Goal: Task Accomplishment & Management: Use online tool/utility

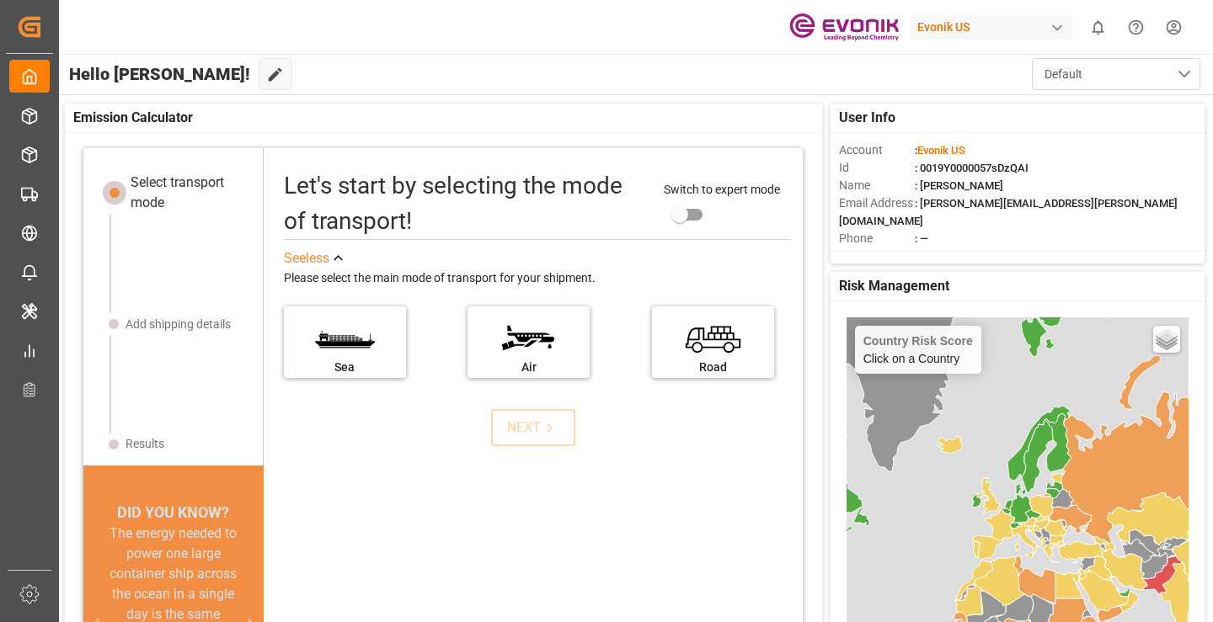
click at [1183, 74] on button "Default" at bounding box center [1116, 74] width 168 height 32
click at [1055, 28] on div "button" at bounding box center [1057, 27] width 17 height 17
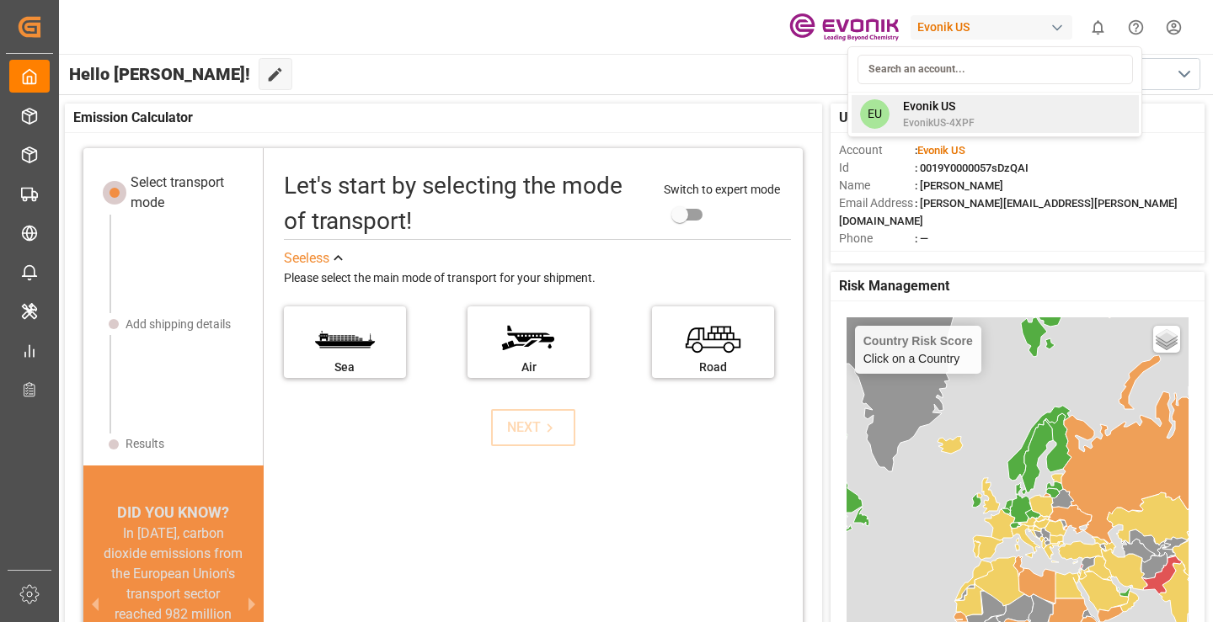
click at [936, 104] on span "Evonik US" at bounding box center [939, 107] width 72 height 18
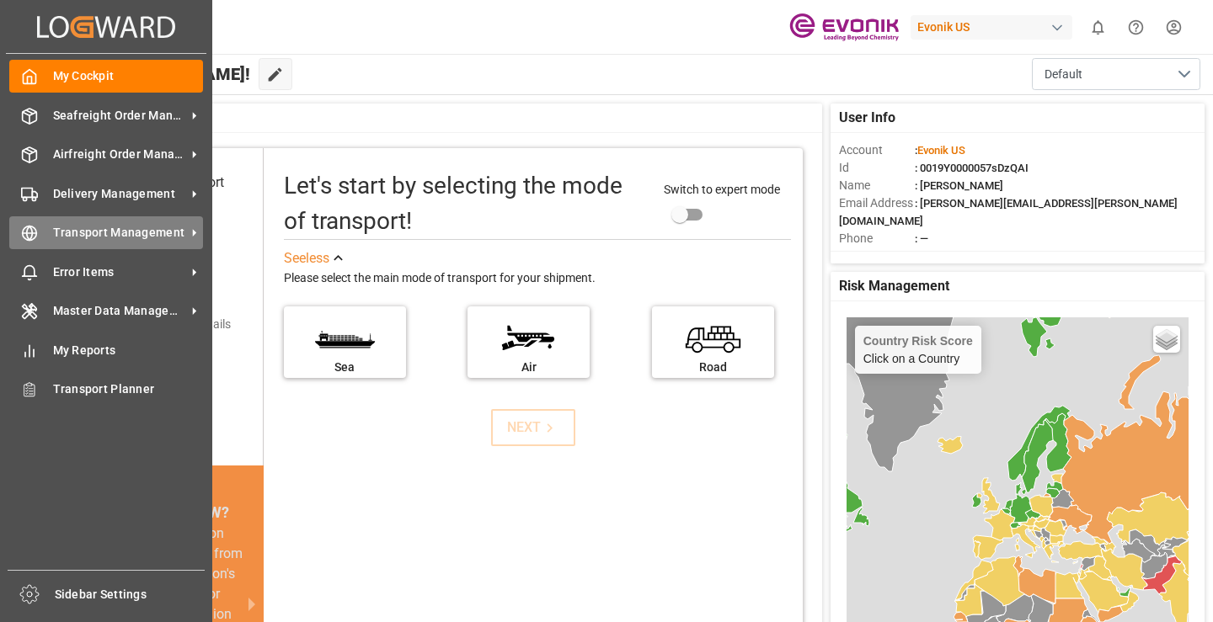
click at [83, 232] on span "Transport Management" at bounding box center [119, 233] width 133 height 18
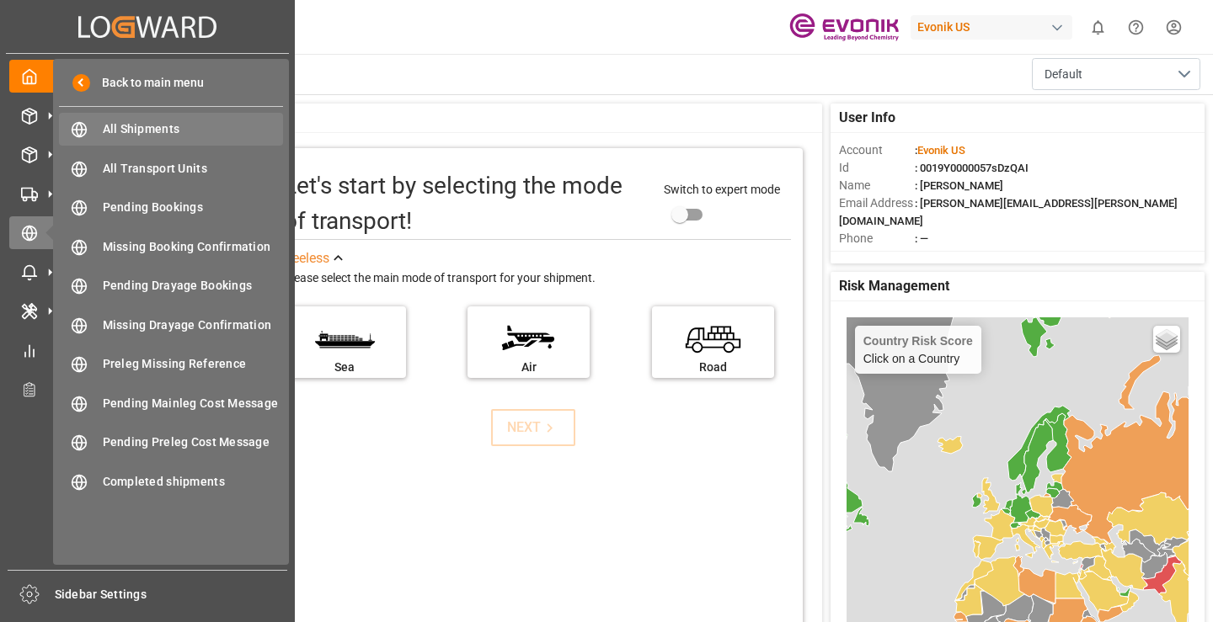
click at [170, 127] on span "All Shipments" at bounding box center [193, 129] width 181 height 18
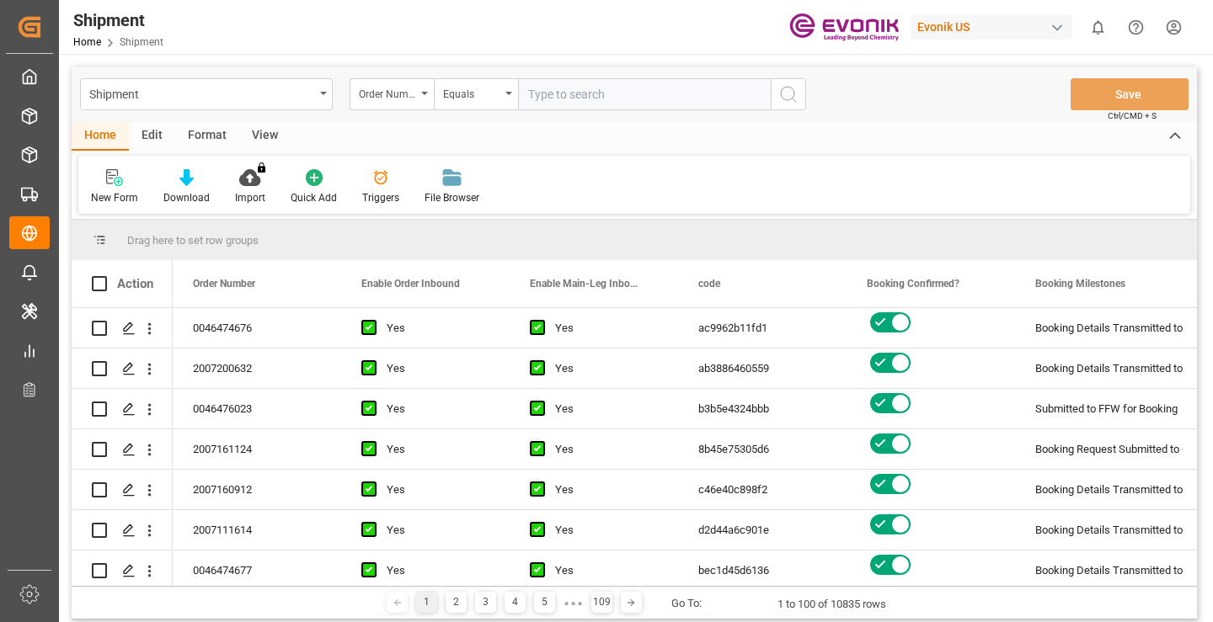
click at [200, 134] on div "Format" at bounding box center [207, 136] width 64 height 29
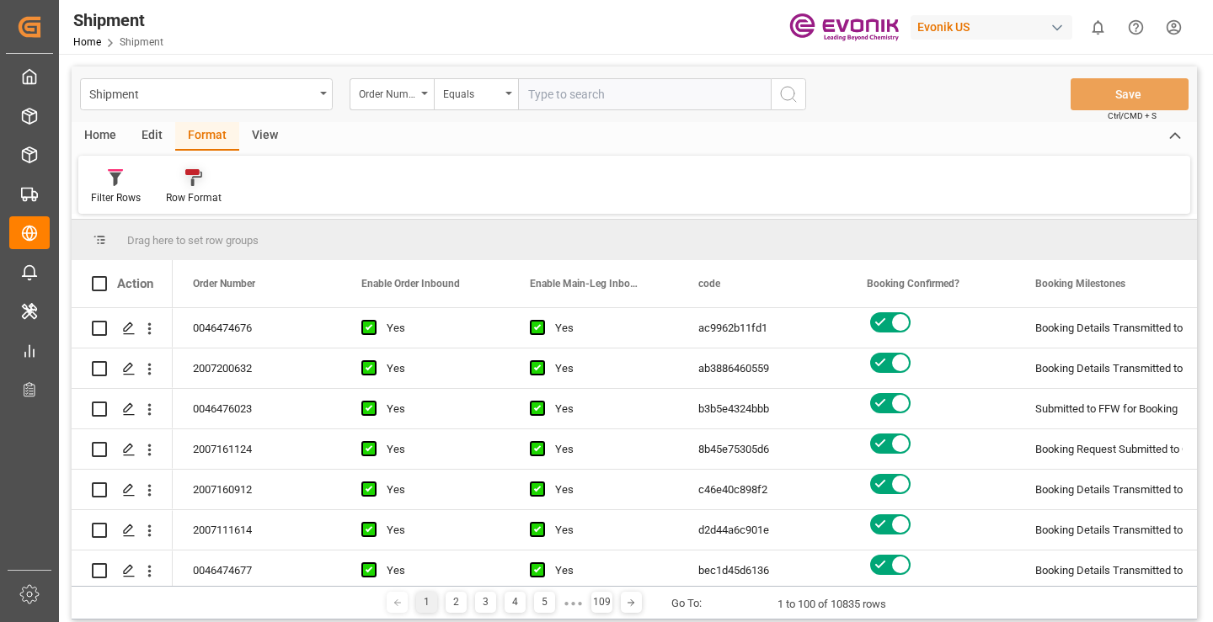
click at [187, 176] on icon at bounding box center [193, 177] width 17 height 17
click at [115, 170] on icon at bounding box center [115, 170] width 15 height 3
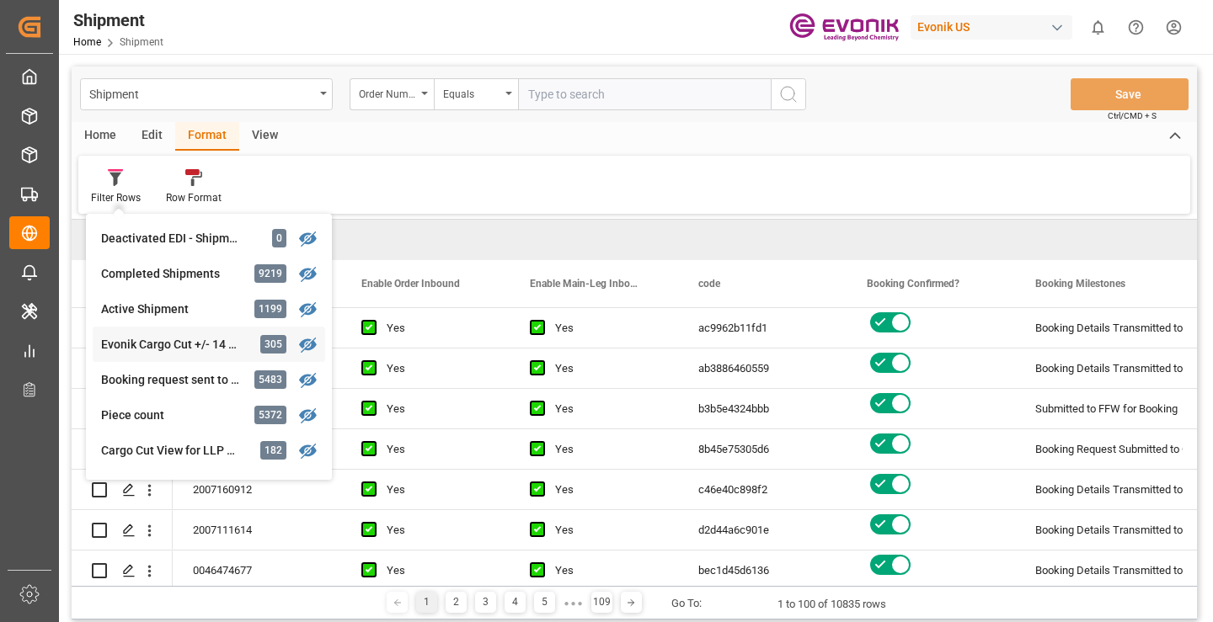
click at [303, 344] on icon at bounding box center [308, 345] width 18 height 15
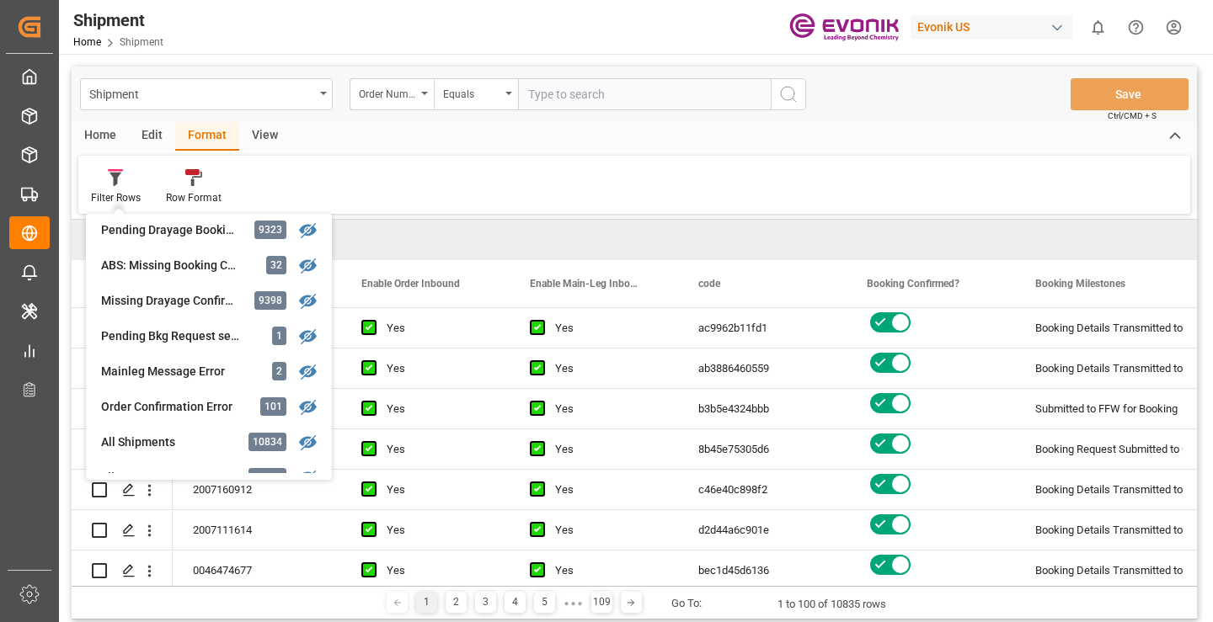
scroll to position [1728, 0]
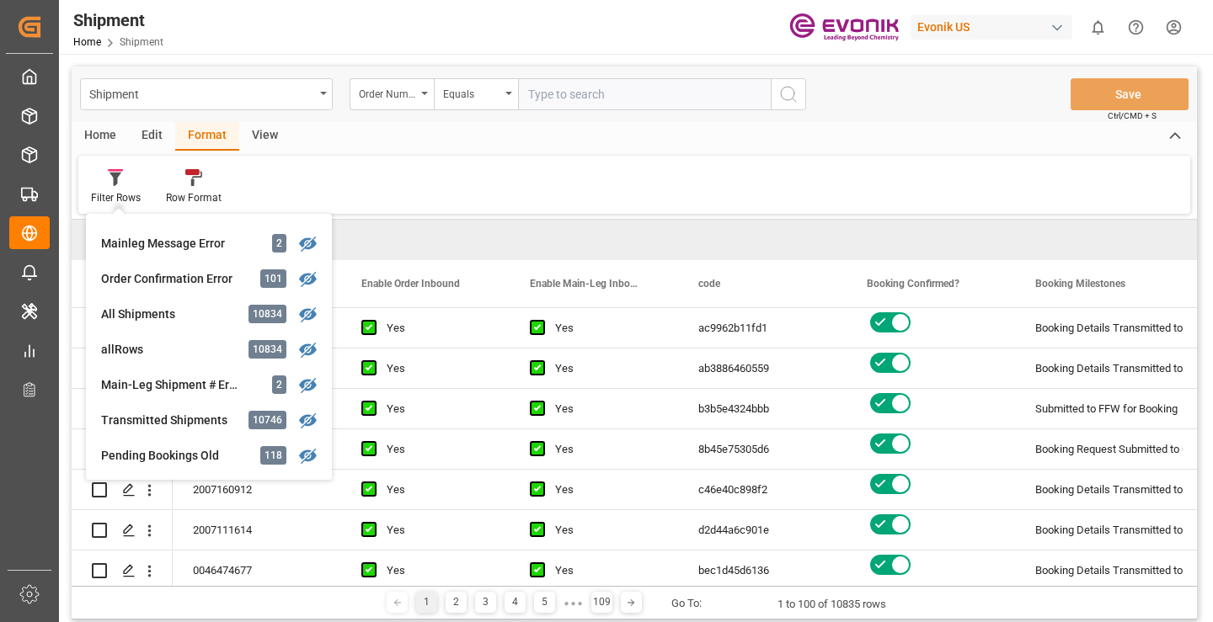
click at [399, 152] on div "Home Edit Format View Filter Rows Deactivated EDI - Shipment Active 0 Completed…" at bounding box center [634, 168] width 1125 height 92
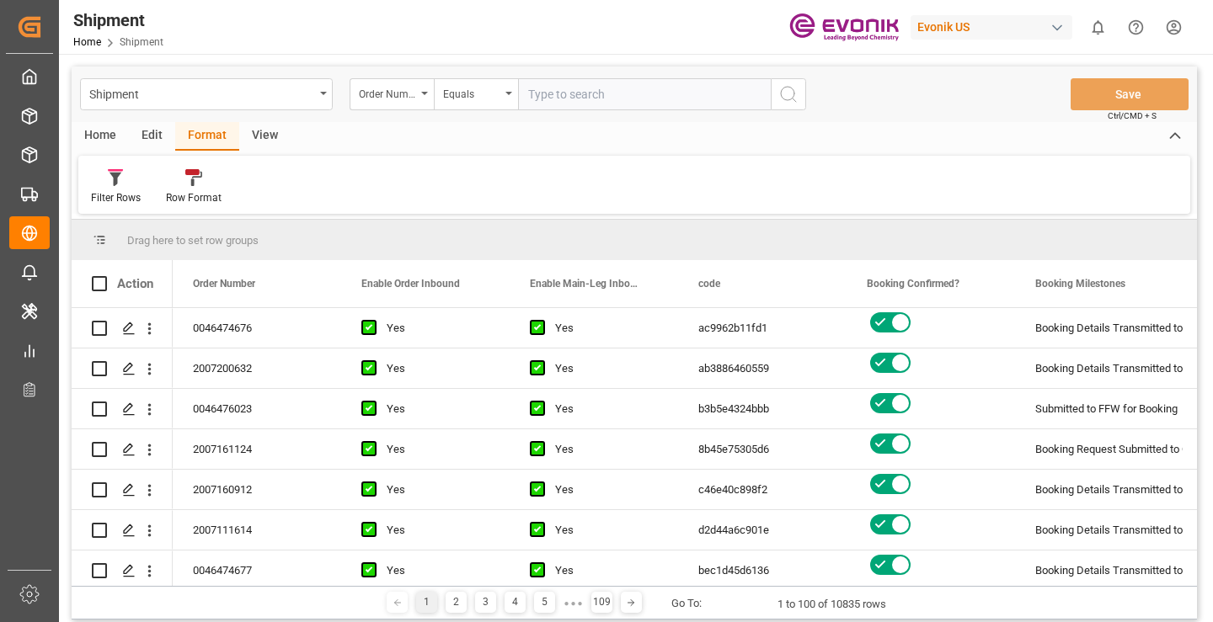
click at [91, 140] on div "Home" at bounding box center [100, 136] width 57 height 29
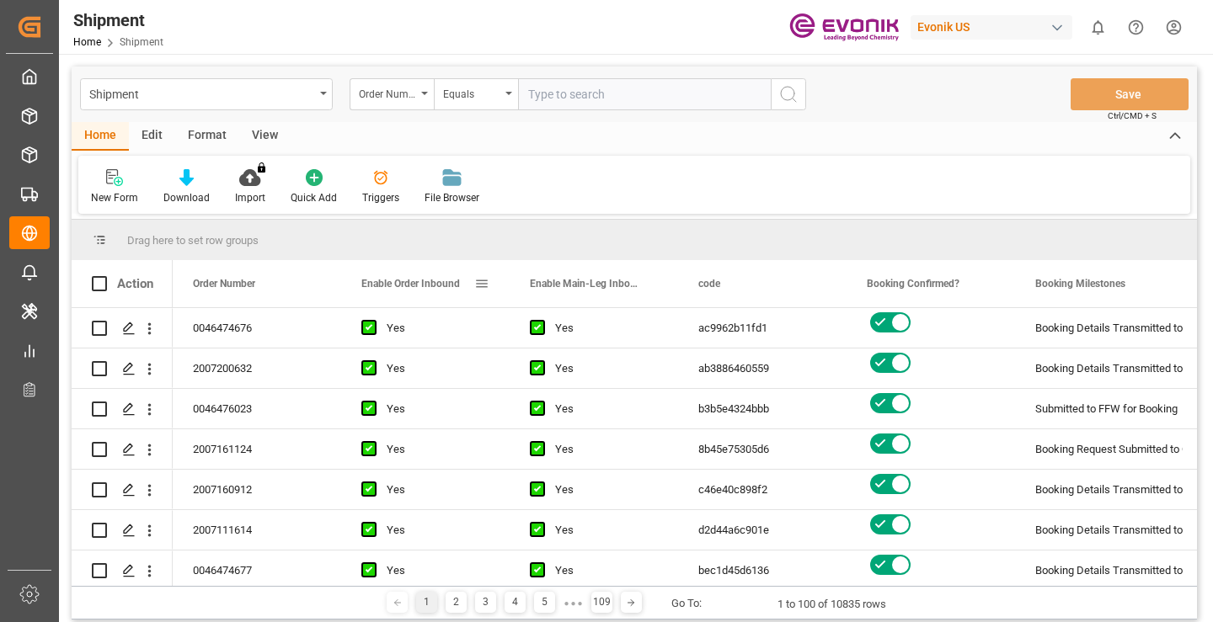
click at [487, 280] on span at bounding box center [481, 283] width 15 height 15
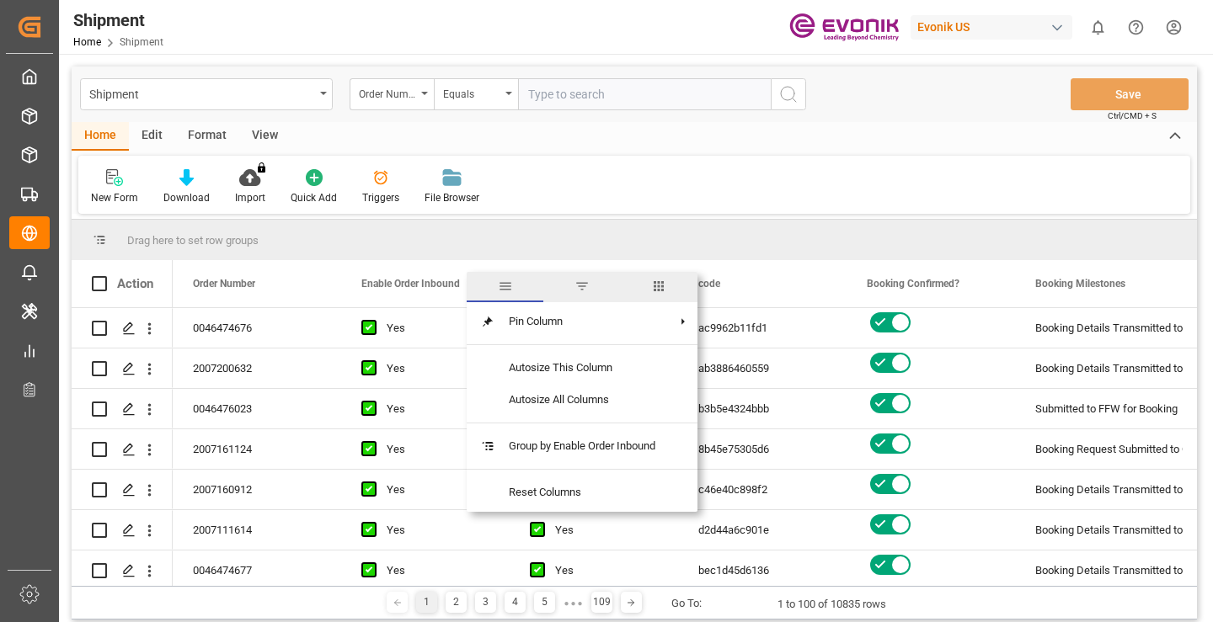
click at [659, 288] on span "columns" at bounding box center [658, 286] width 15 height 15
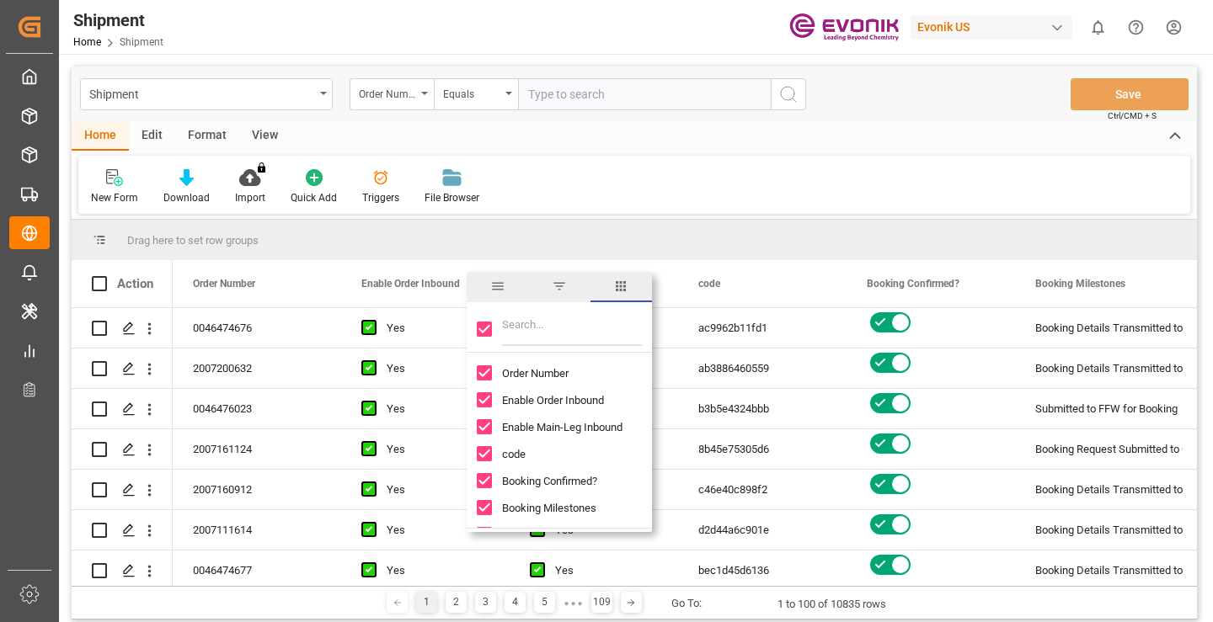
click at [486, 329] on input "Toggle Select All Columns" at bounding box center [484, 329] width 15 height 15
checkbox input "false"
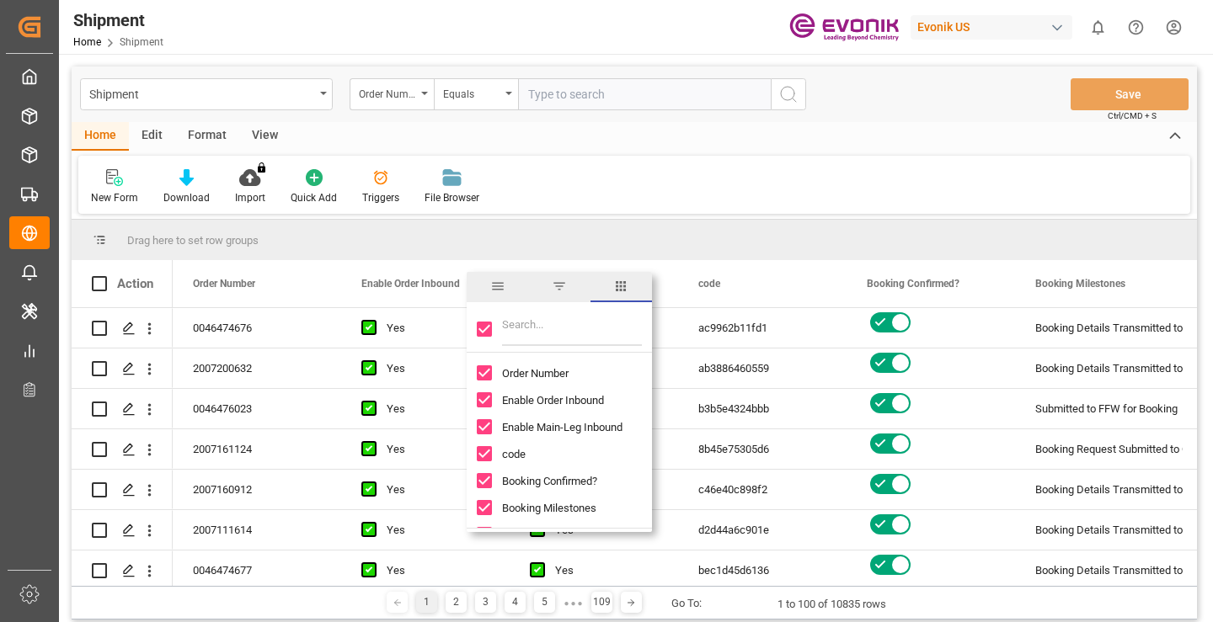
checkbox input "false"
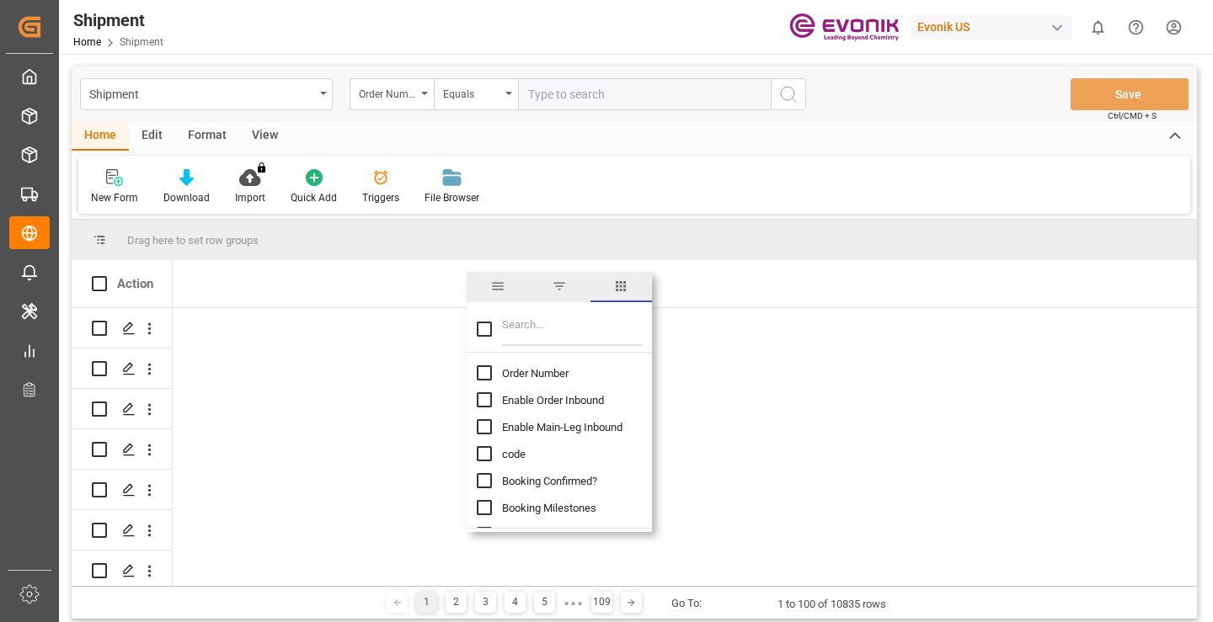
click at [510, 333] on input "Filter Columns Input" at bounding box center [572, 329] width 140 height 34
type input "order"
click at [541, 372] on span "Order Number" at bounding box center [535, 373] width 67 height 13
checkbox input "false"
checkbox input "true"
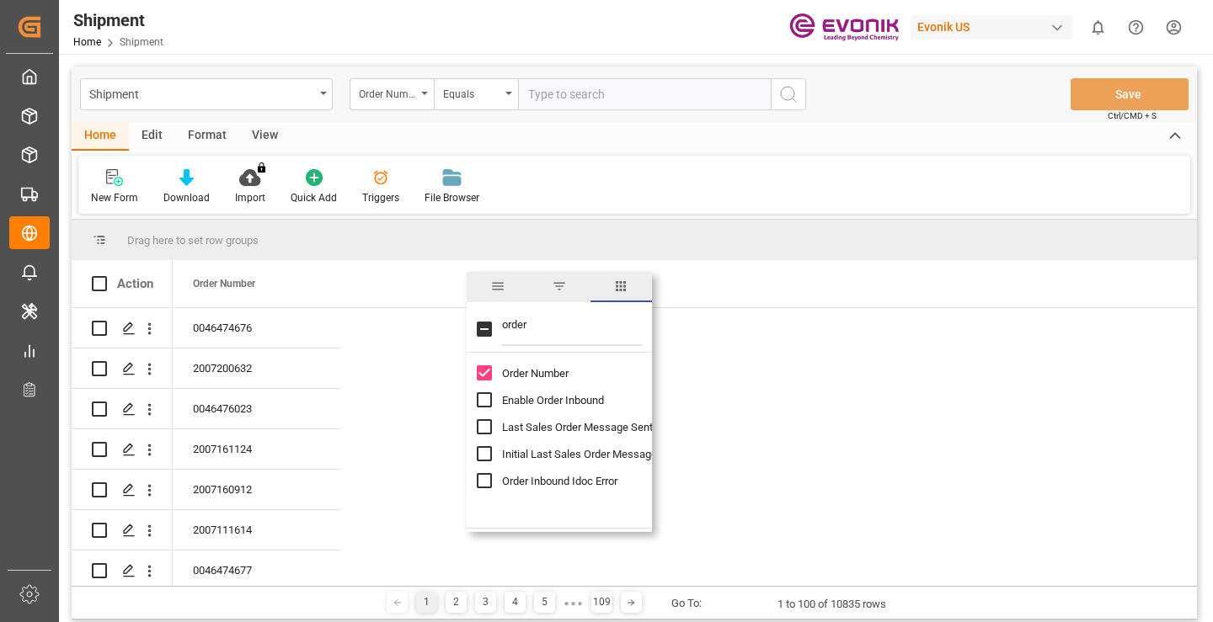
drag, startPoint x: 531, startPoint y: 324, endPoint x: 476, endPoint y: 324, distance: 55.6
click at [476, 324] on div "order" at bounding box center [559, 329] width 185 height 47
type input "bookin"
click at [530, 459] on span "Booking Number" at bounding box center [541, 454] width 79 height 13
checkbox input "false"
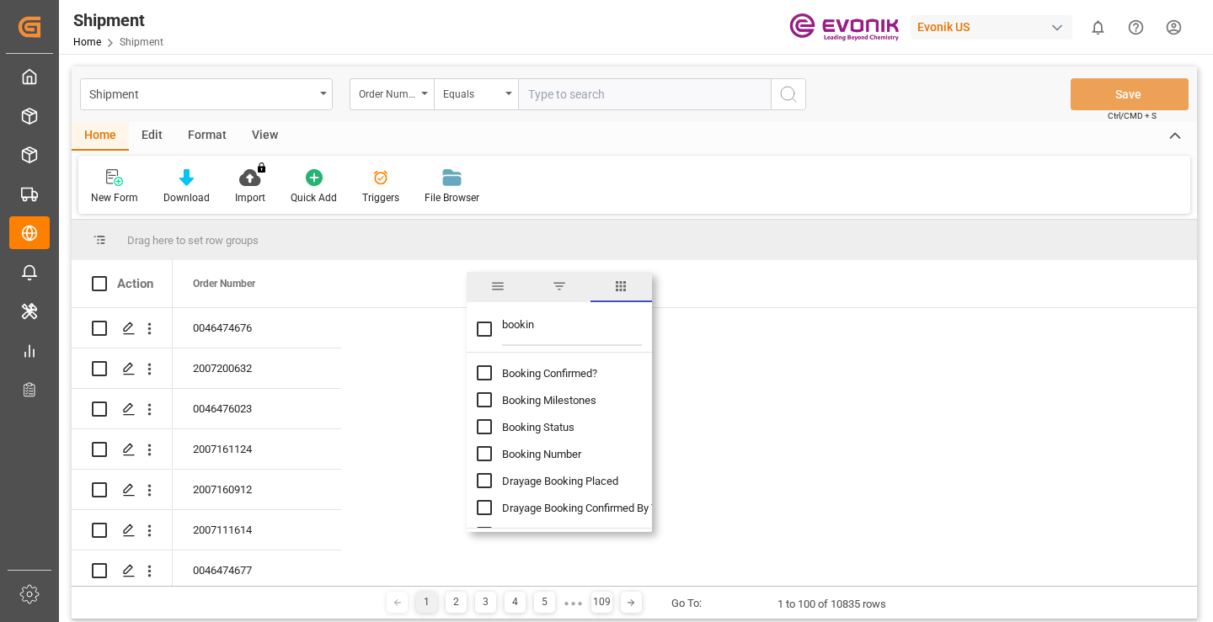
checkbox input "true"
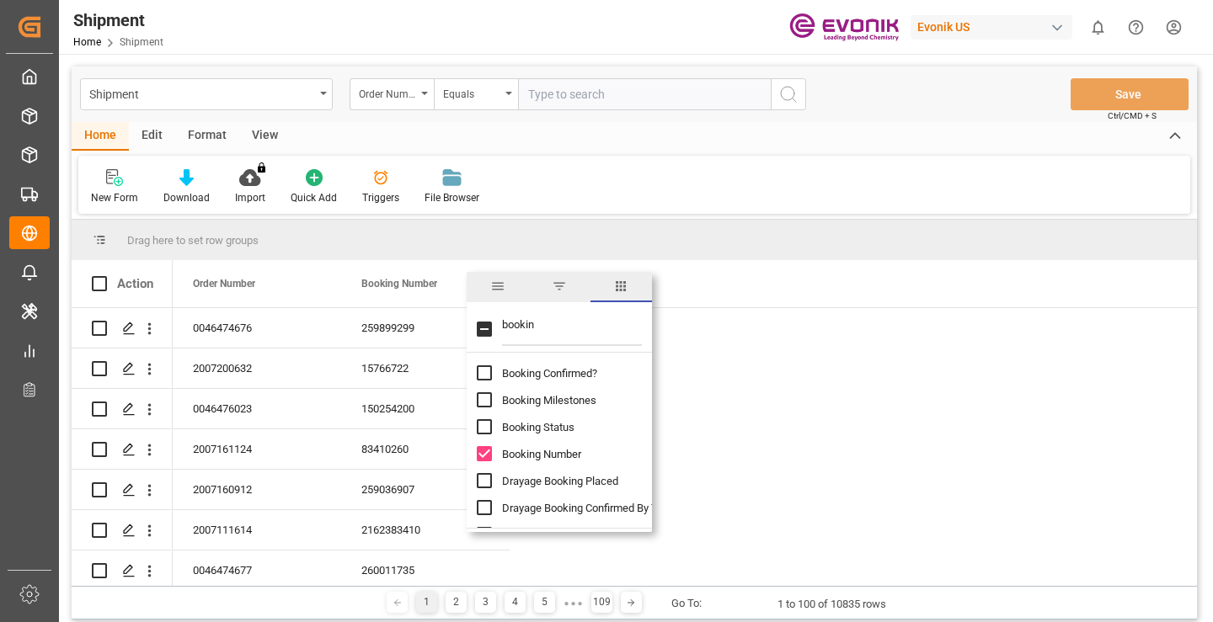
click at [518, 322] on input "bookin" at bounding box center [572, 329] width 140 height 34
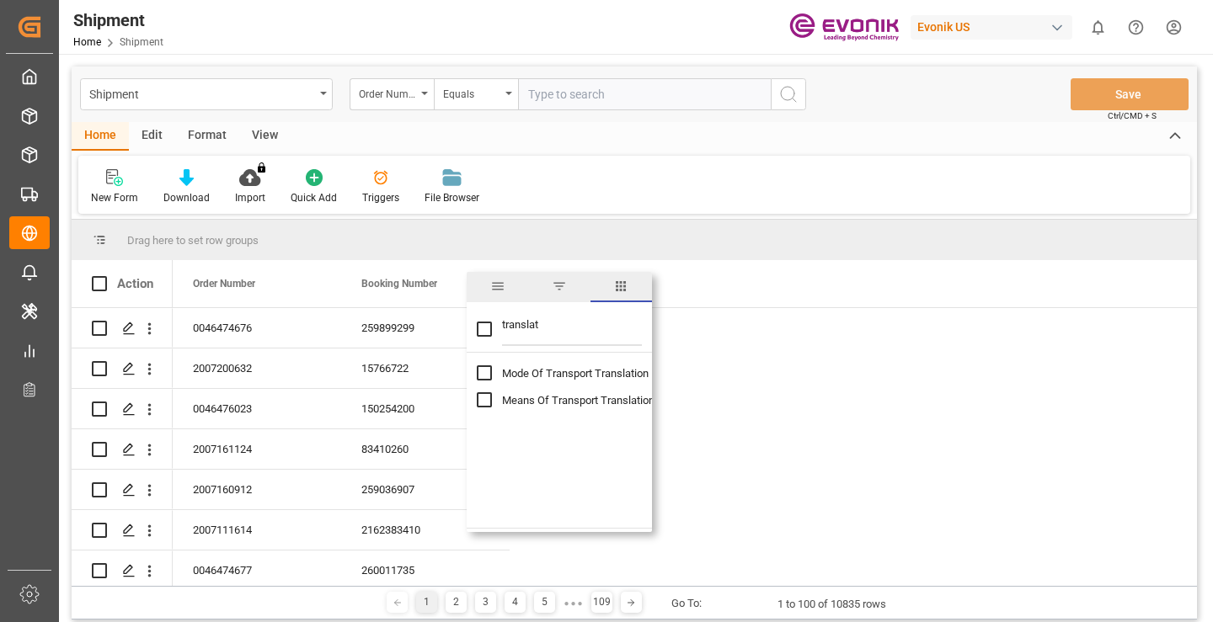
type input "translat"
click at [559, 373] on span "Mode Of Transport Translation" at bounding box center [575, 373] width 147 height 13
checkbox input "false"
checkbox input "true"
click at [521, 323] on input "translat" at bounding box center [572, 329] width 140 height 34
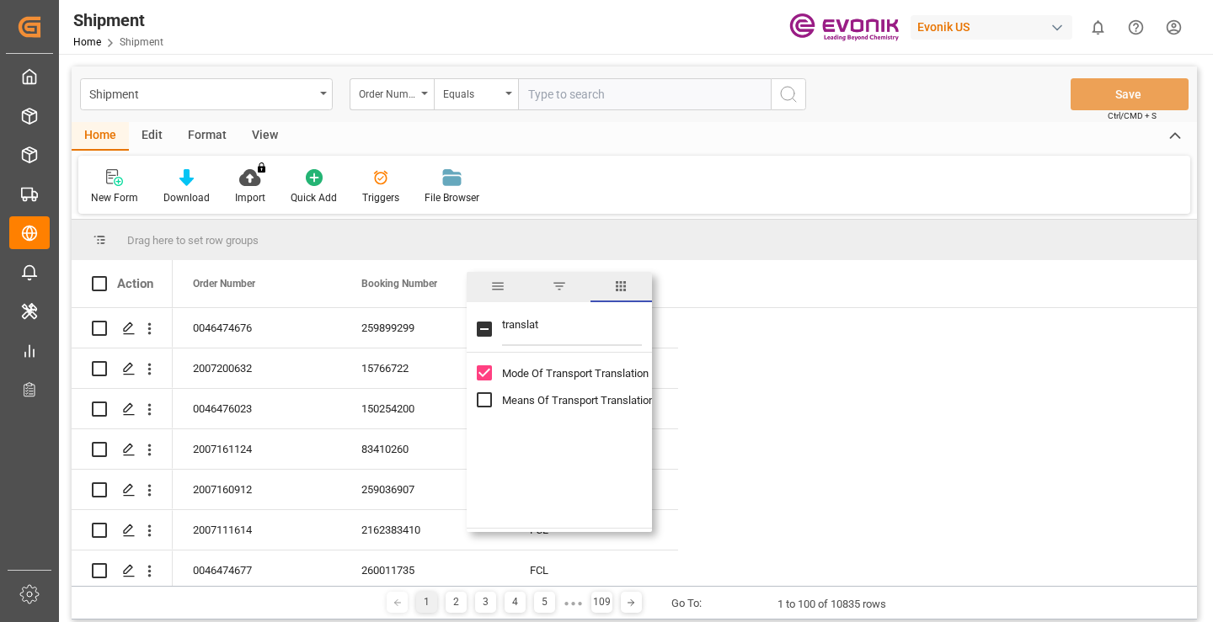
click at [521, 323] on input "translat" at bounding box center [572, 329] width 140 height 34
type input "delivery n"
click at [540, 376] on span "Delivery Number" at bounding box center [541, 373] width 78 height 13
checkbox input "true"
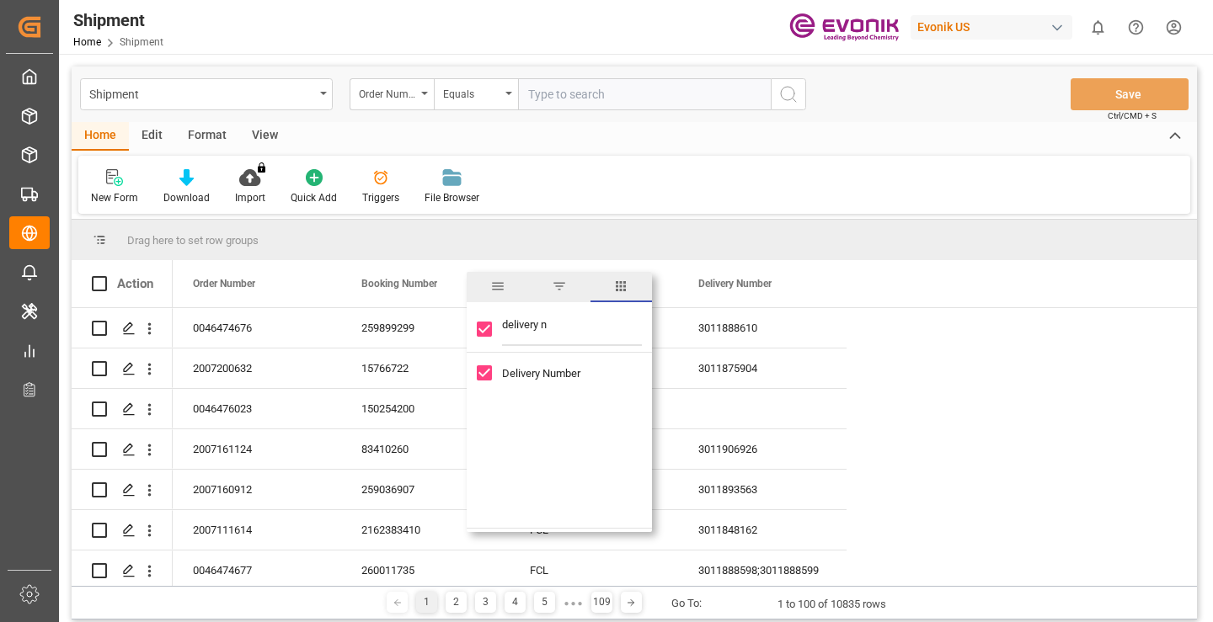
drag, startPoint x: 558, startPoint y: 327, endPoint x: 488, endPoint y: 327, distance: 69.9
click at [488, 327] on div "delivery n" at bounding box center [559, 329] width 185 height 47
type input "drayage"
checkbox input "false"
type input "drayage p"
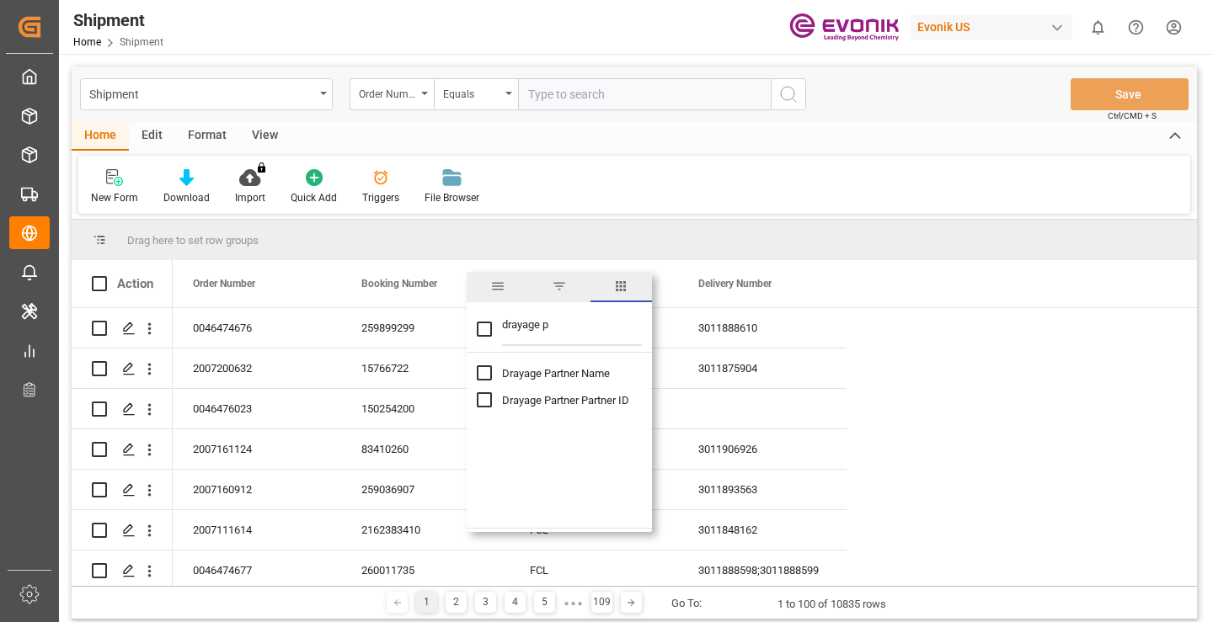
click at [566, 375] on span "Drayage Partner Name" at bounding box center [556, 373] width 108 height 13
checkbox input "false"
checkbox input "true"
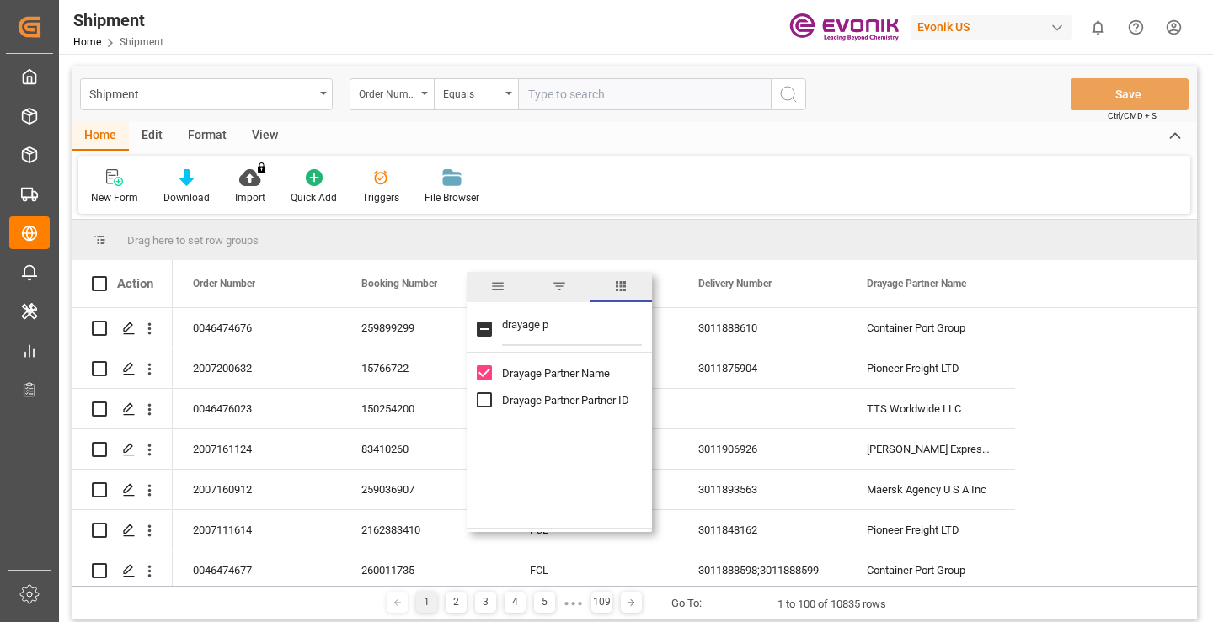
drag, startPoint x: 565, startPoint y: 324, endPoint x: 492, endPoint y: 323, distance: 73.3
click at [492, 323] on div "drayage p" at bounding box center [559, 329] width 185 height 47
type input "cargo cut"
click at [559, 375] on span "Cargo Cutoff Date" at bounding box center [545, 373] width 86 height 13
checkbox input "true"
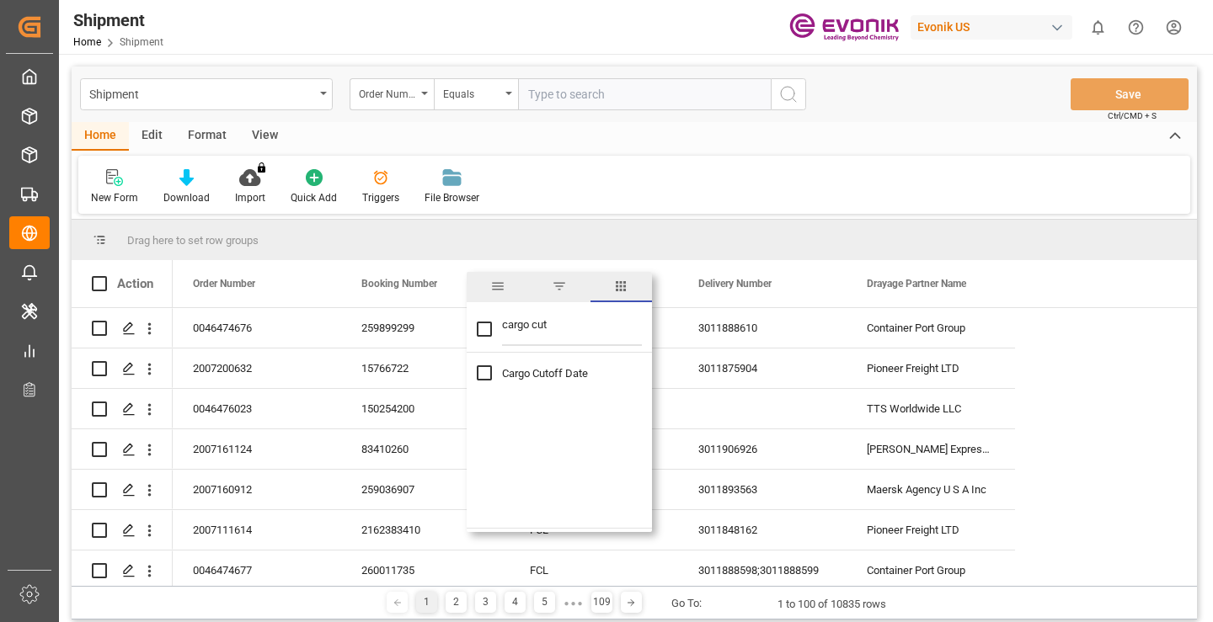
checkbox input "true"
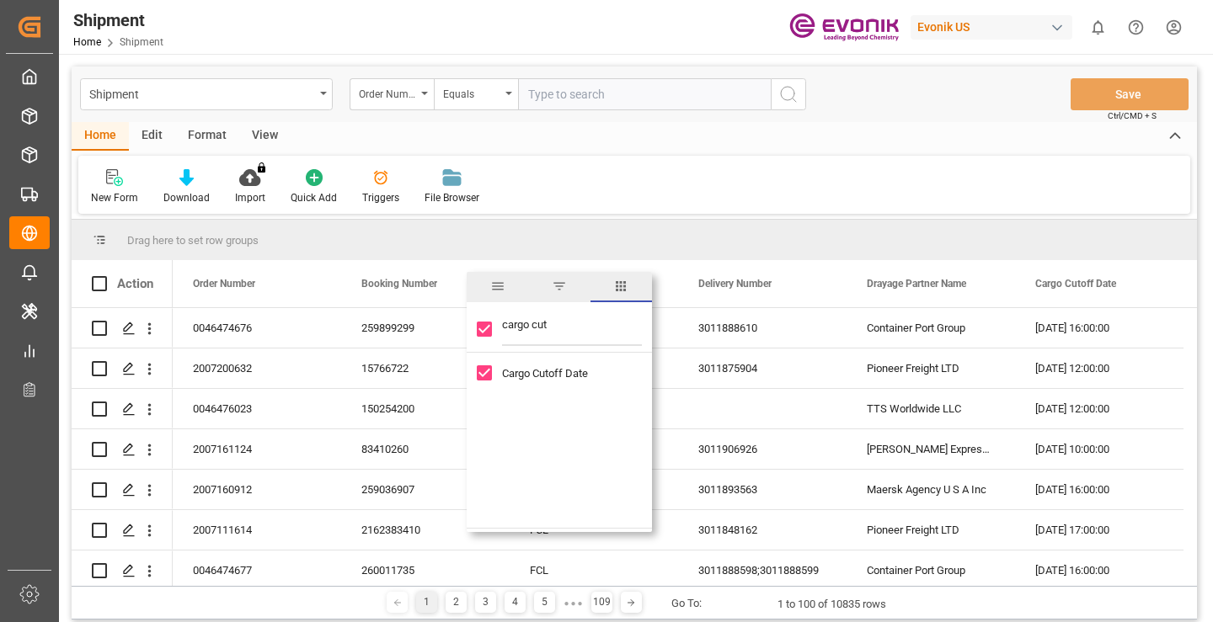
drag, startPoint x: 559, startPoint y: 328, endPoint x: 502, endPoint y: 328, distance: 57.3
click at [502, 328] on input "cargo cut" at bounding box center [572, 329] width 140 height 34
type input "booked [PERSON_NAME]"
checkbox input "false"
type input "booked [PERSON_NAME]"
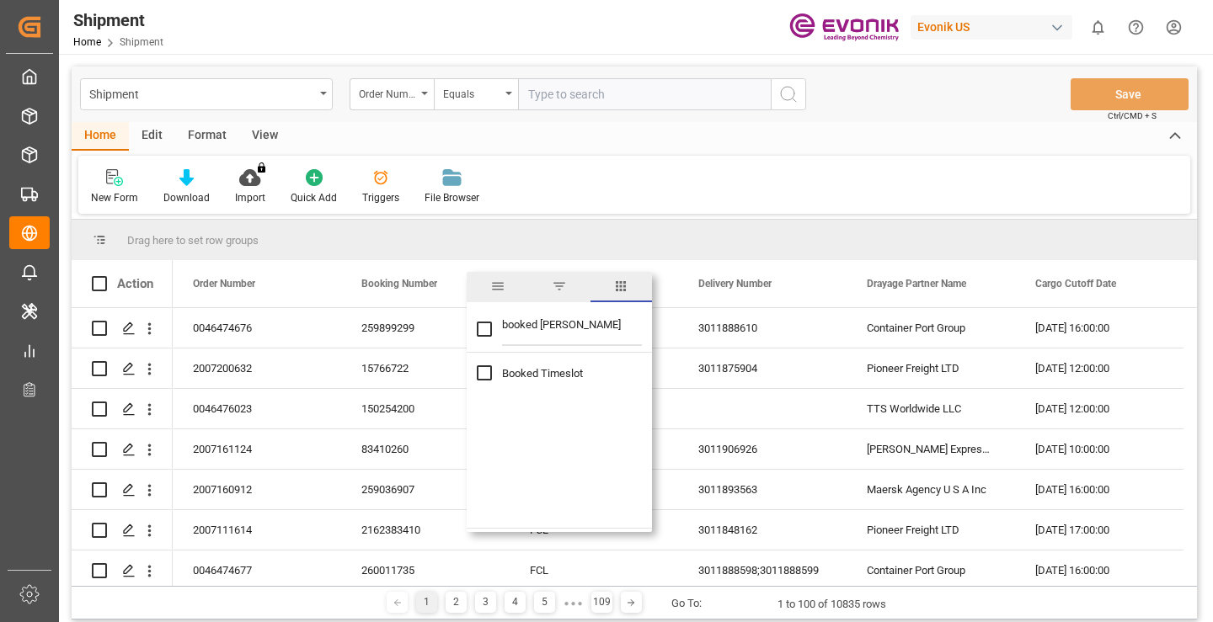
click at [544, 367] on span "Booked Timeslot" at bounding box center [542, 373] width 81 height 13
checkbox input "true"
drag, startPoint x: 566, startPoint y: 322, endPoint x: 476, endPoint y: 322, distance: 90.1
click at [476, 322] on div "booked [PERSON_NAME]" at bounding box center [559, 329] width 185 height 47
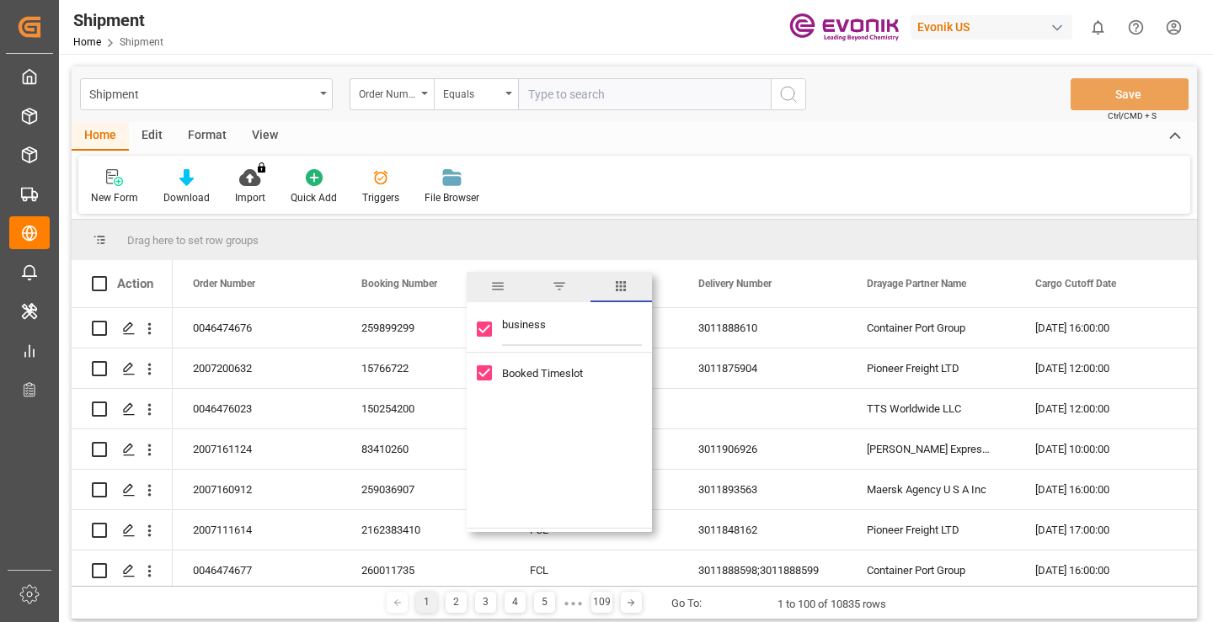
type input "business l"
checkbox input "false"
type input "business l"
click at [546, 396] on span "Business Line" at bounding box center [535, 400] width 67 height 13
checkbox input "false"
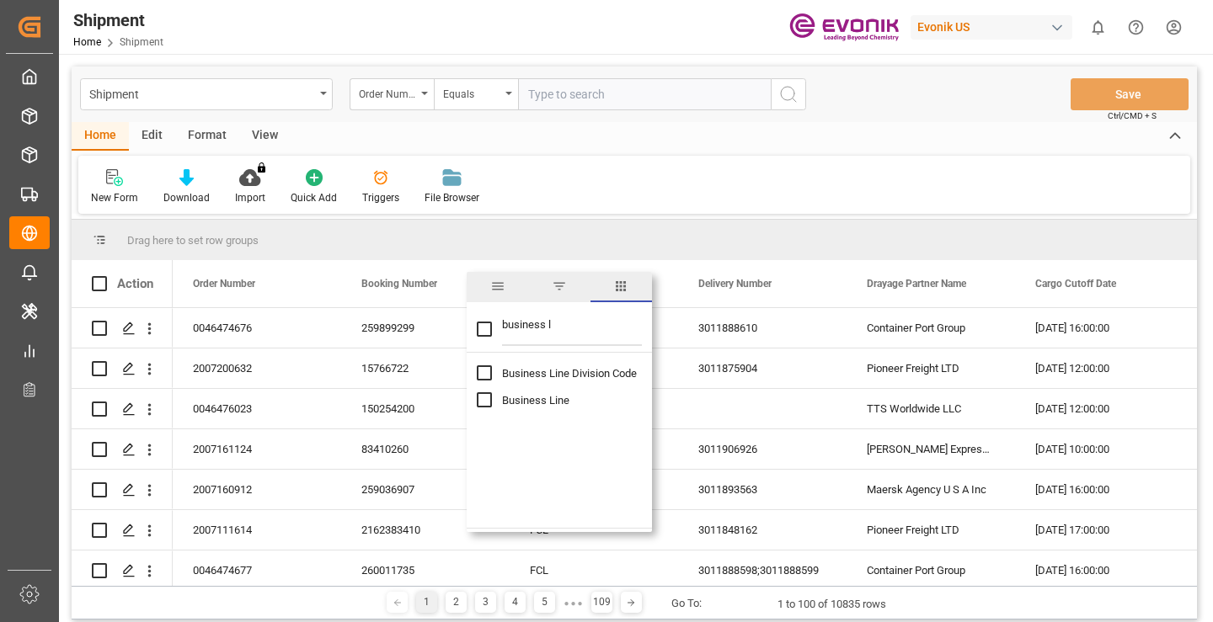
checkbox input "true"
drag, startPoint x: 582, startPoint y: 334, endPoint x: 488, endPoint y: 334, distance: 94.3
click at [488, 334] on div "business l" at bounding box center [559, 329] width 185 height 47
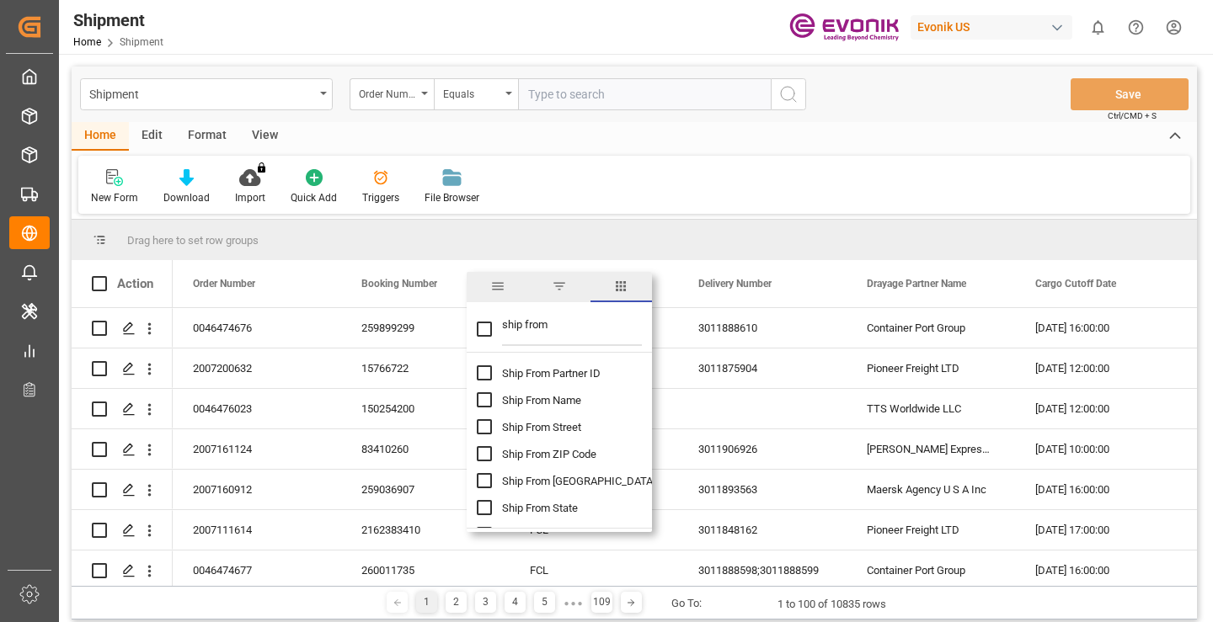
type input "ship from"
click at [547, 372] on span "Ship From Partner ID" at bounding box center [551, 373] width 99 height 13
checkbox input "false"
checkbox input "true"
click at [552, 398] on span "Ship From Name" at bounding box center [541, 400] width 79 height 13
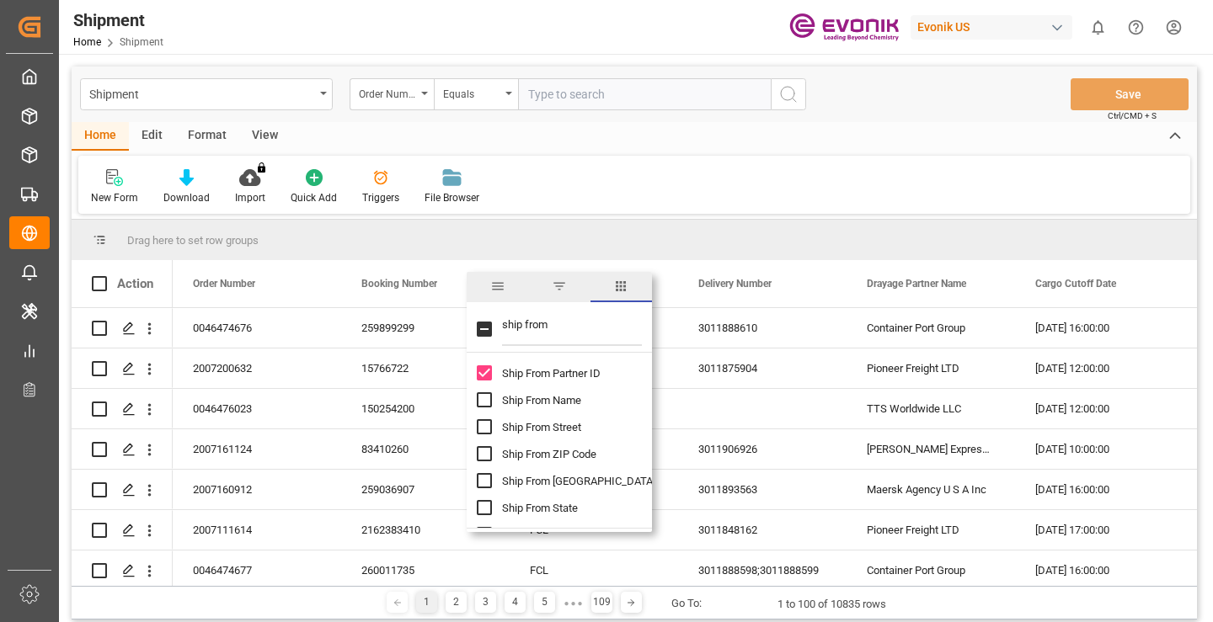
checkbox input "true"
click at [552, 486] on span "Ship From [GEOGRAPHIC_DATA]" at bounding box center [578, 481] width 153 height 13
checkbox input "true"
drag, startPoint x: 562, startPoint y: 325, endPoint x: 470, endPoint y: 326, distance: 91.8
click at [470, 326] on div "ship from" at bounding box center [559, 329] width 185 height 47
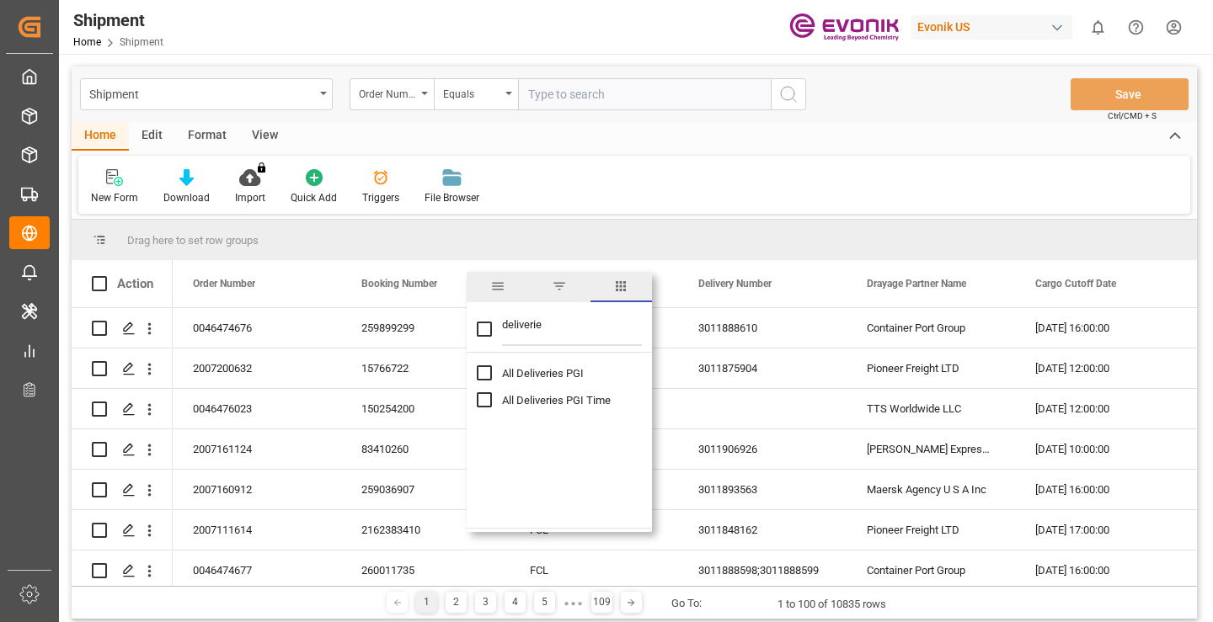
type input "deliverie"
click at [513, 462] on div "All Deliveries PGI All Deliveries PGI Time" at bounding box center [559, 440] width 185 height 175
click at [557, 373] on span "All Deliveries PGI" at bounding box center [543, 373] width 82 height 13
checkbox input "false"
checkbox input "true"
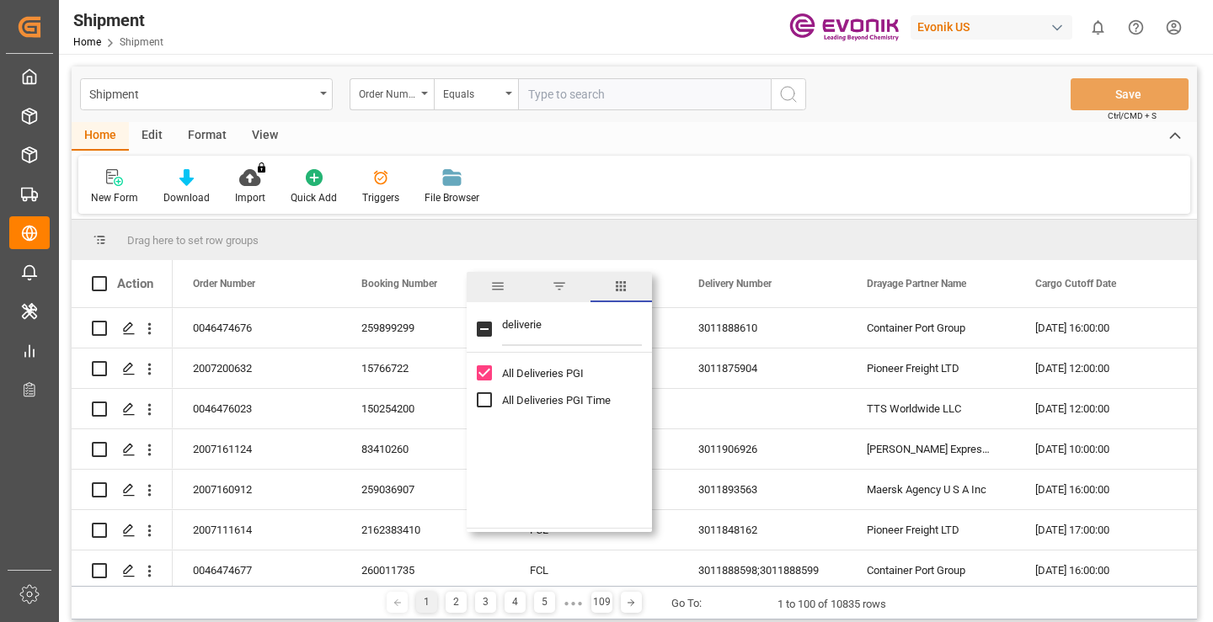
click at [559, 396] on span "All Deliveries PGI Time" at bounding box center [556, 400] width 109 height 13
checkbox input "true"
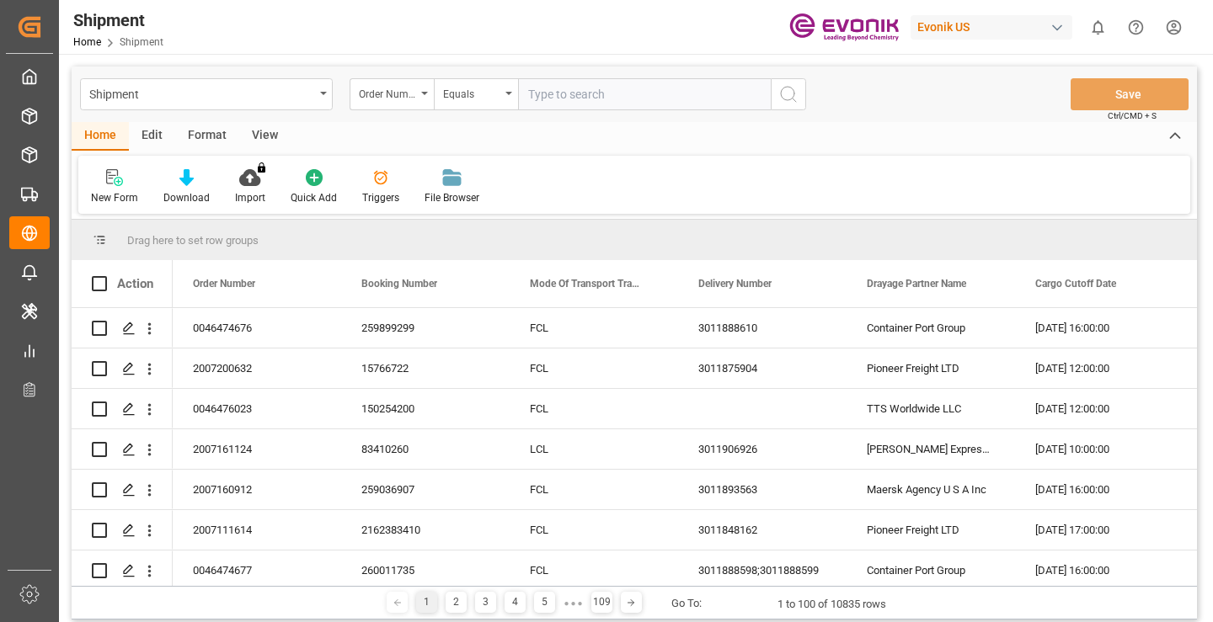
click at [614, 202] on div "New Form Download Import You don't have permission for this feature. Contact ad…" at bounding box center [634, 185] width 1112 height 58
click at [187, 183] on icon at bounding box center [186, 177] width 14 height 17
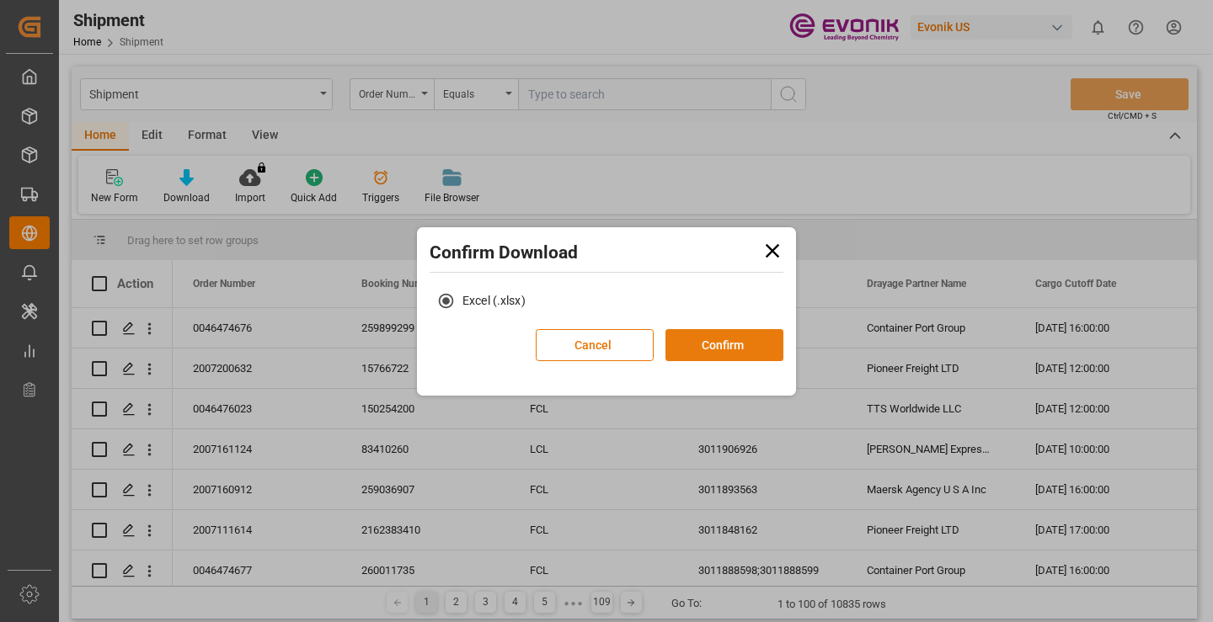
click at [722, 345] on button "Confirm" at bounding box center [724, 345] width 118 height 32
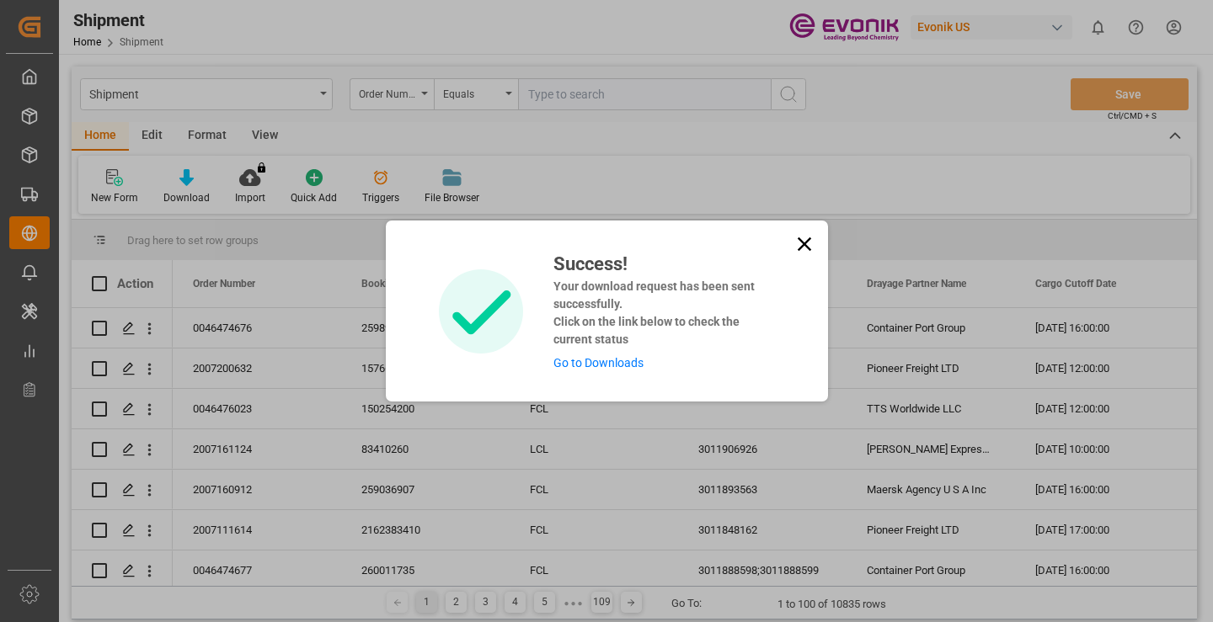
click at [591, 360] on link "Go to Downloads" at bounding box center [598, 362] width 90 height 13
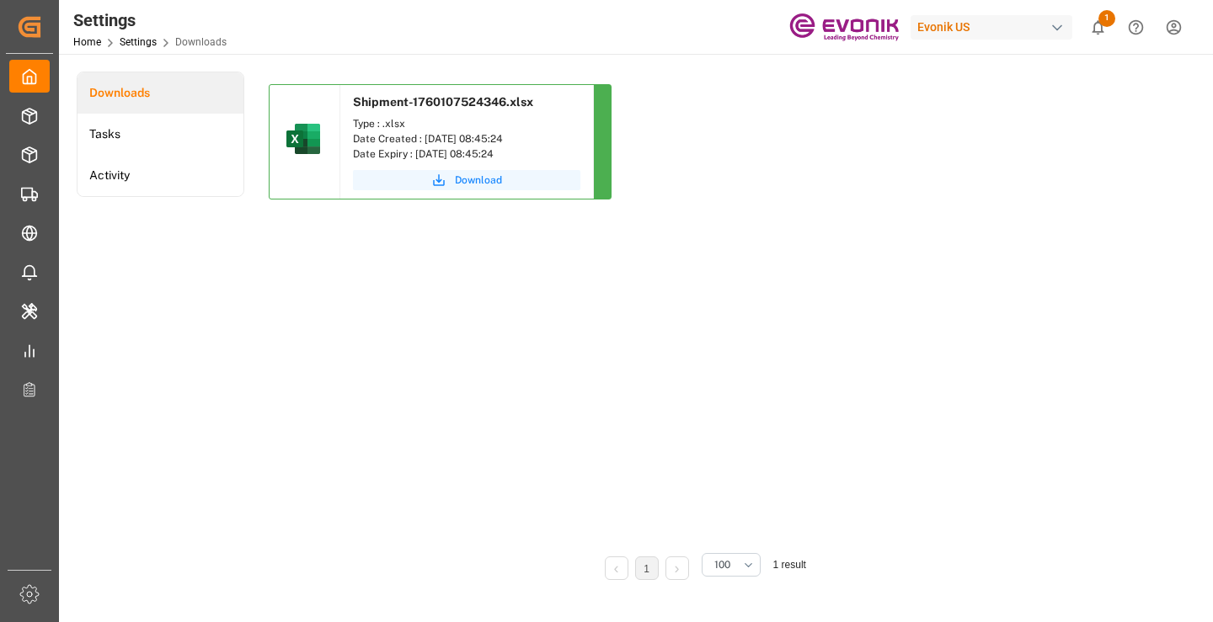
click at [467, 177] on span "Download" at bounding box center [478, 180] width 47 height 15
